Goal: Download file/media

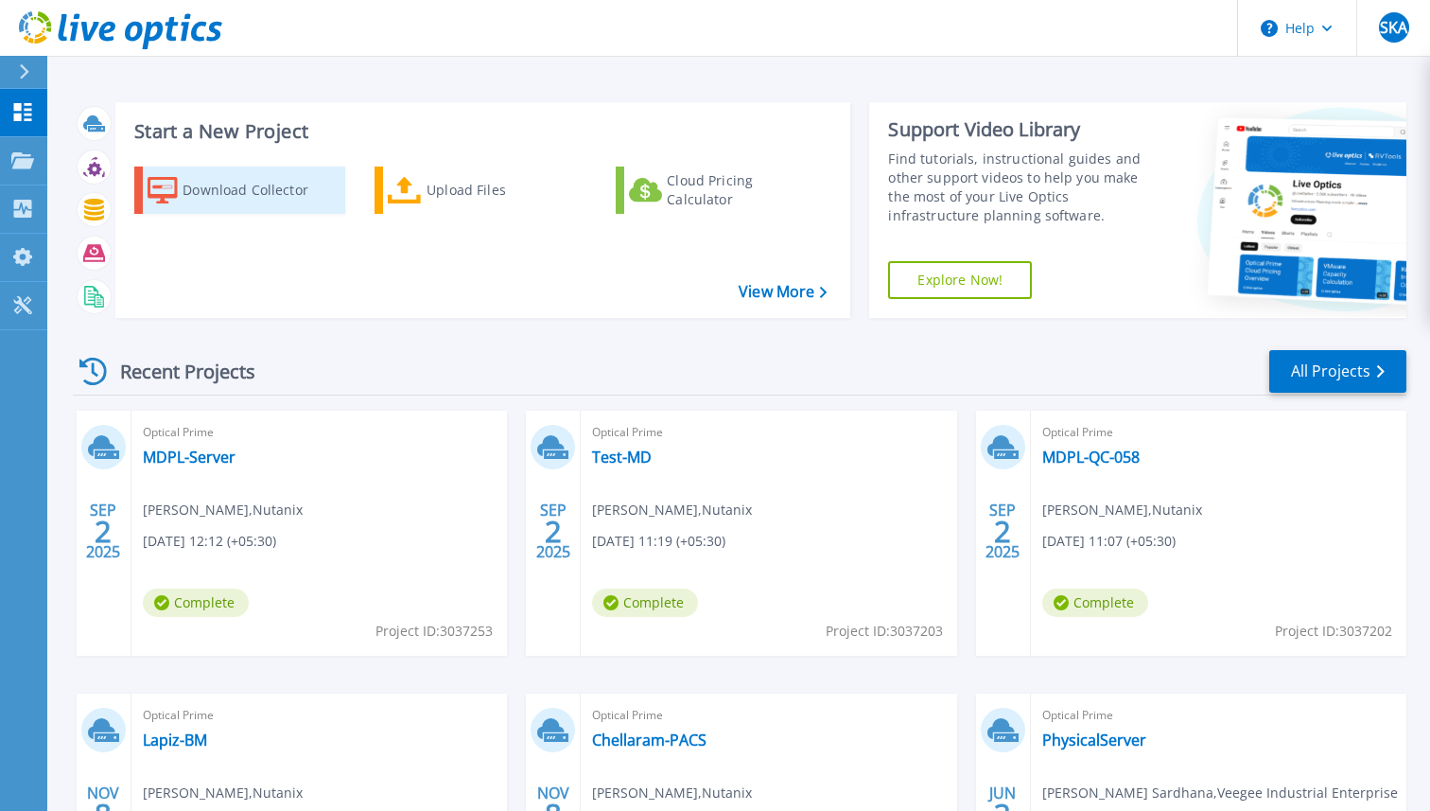
click at [229, 200] on div "Download Collector" at bounding box center [258, 190] width 151 height 38
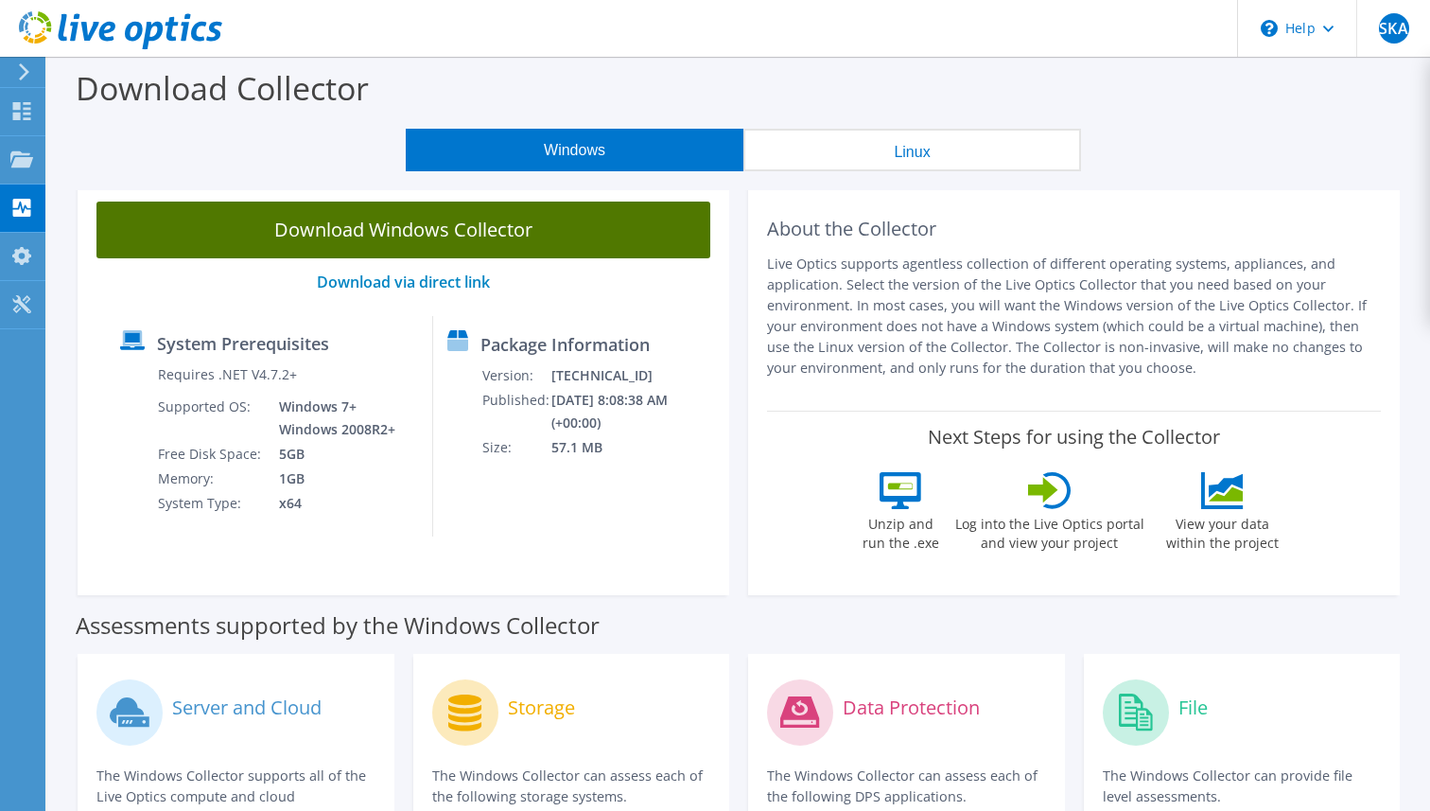
click at [449, 227] on link "Download Windows Collector" at bounding box center [403, 229] width 614 height 57
